Goal: Navigation & Orientation: Find specific page/section

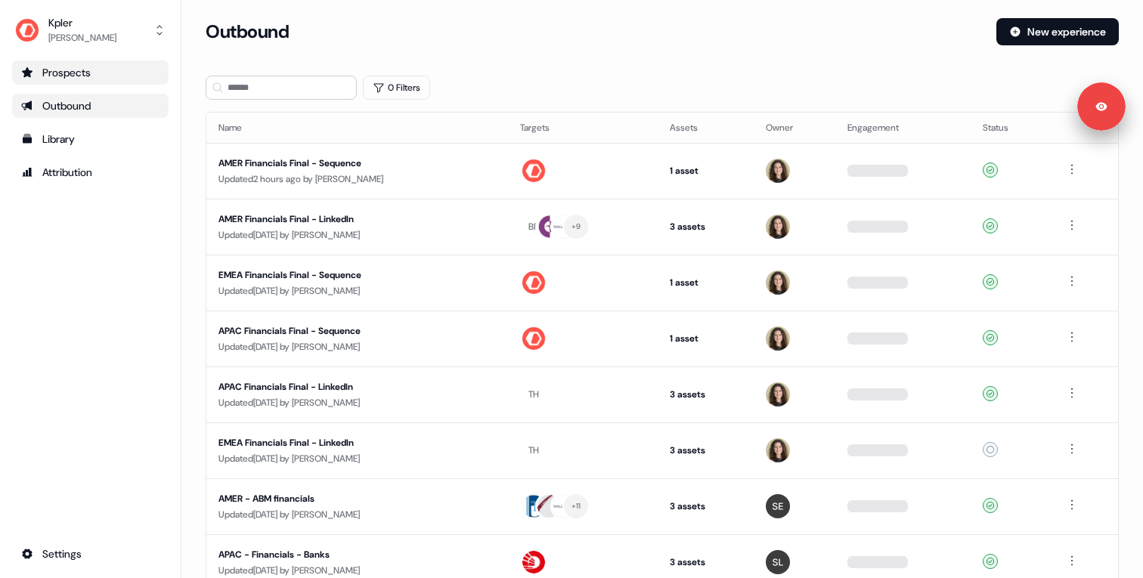
click at [70, 76] on div "Prospects" at bounding box center [90, 72] width 138 height 15
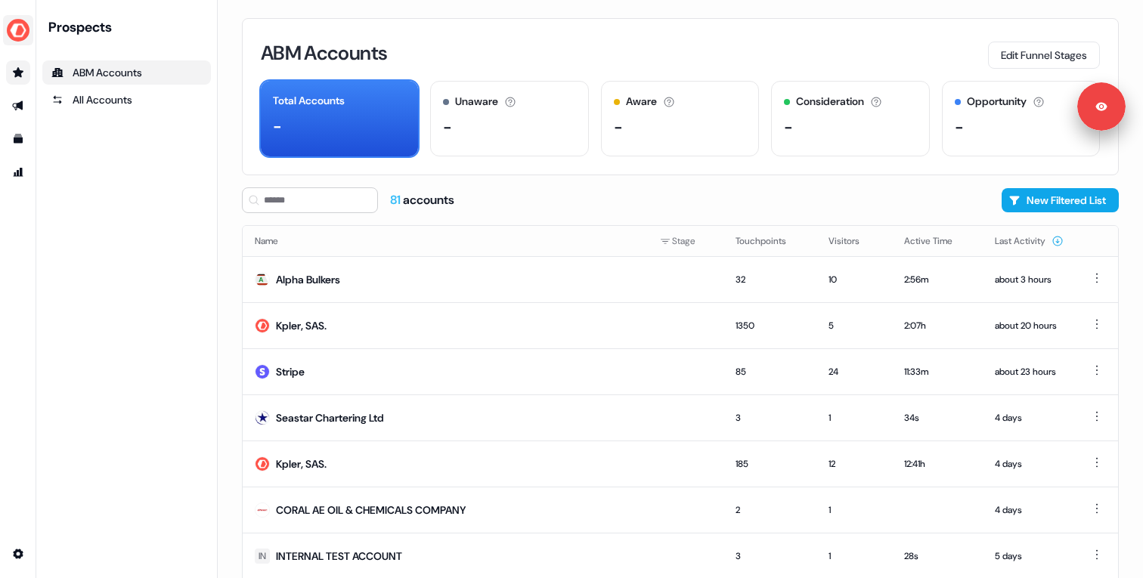
click at [17, 29] on img "side nav menu" at bounding box center [18, 30] width 24 height 24
click at [59, 129] on div "Logout" at bounding box center [78, 125] width 144 height 27
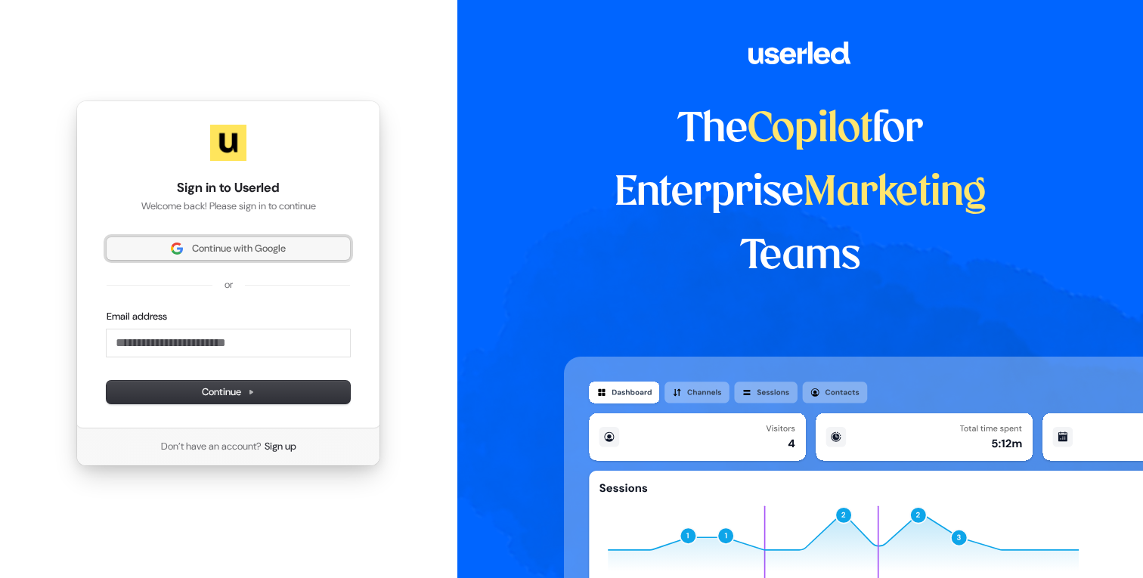
click at [286, 243] on span "Continue with Google" at bounding box center [239, 249] width 94 height 14
